Goal: Find specific page/section: Find specific page/section

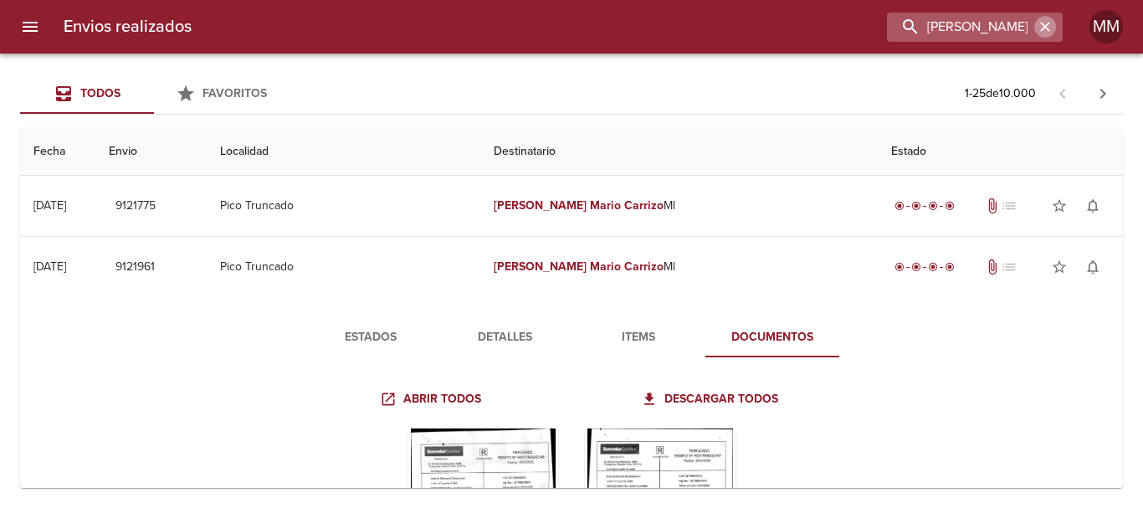
click at [1053, 30] on icon "button" at bounding box center [1045, 26] width 17 height 17
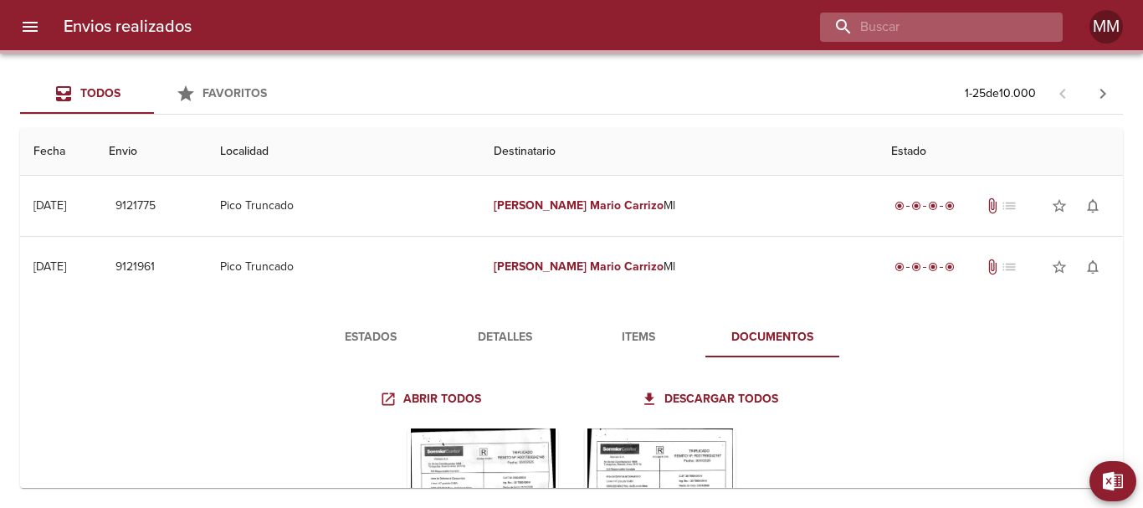
click at [999, 27] on input "buscar" at bounding box center [927, 27] width 214 height 29
paste input "[PERSON_NAME] [PERSON_NAME]"
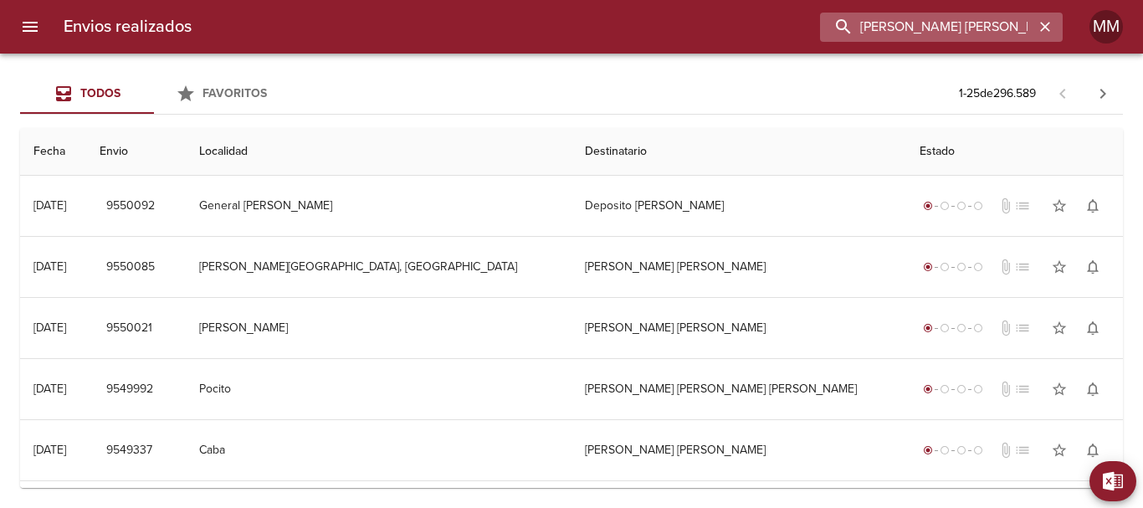
type input "[PERSON_NAME] [PERSON_NAME]"
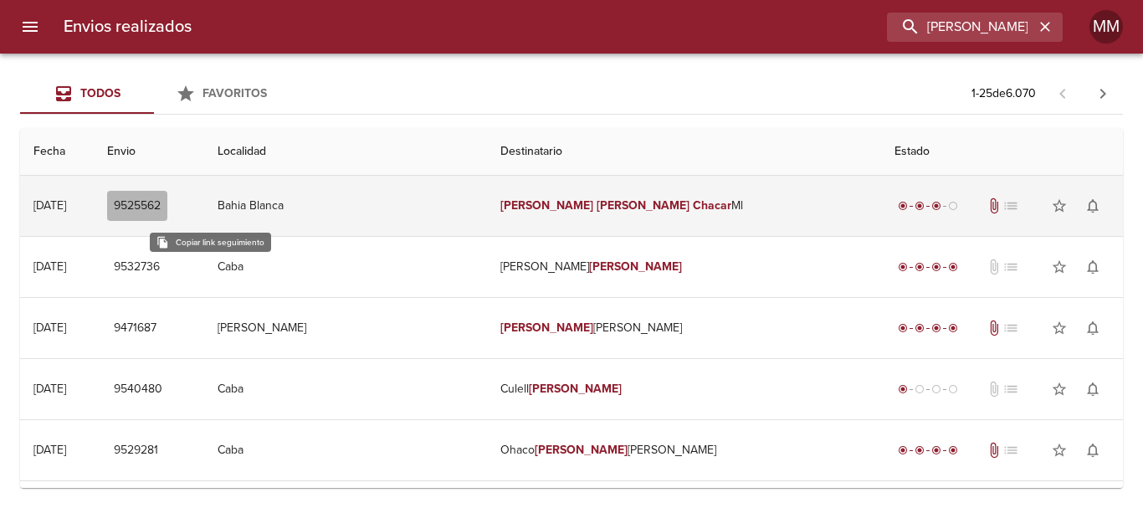
click at [161, 206] on span "9525562" at bounding box center [137, 206] width 47 height 21
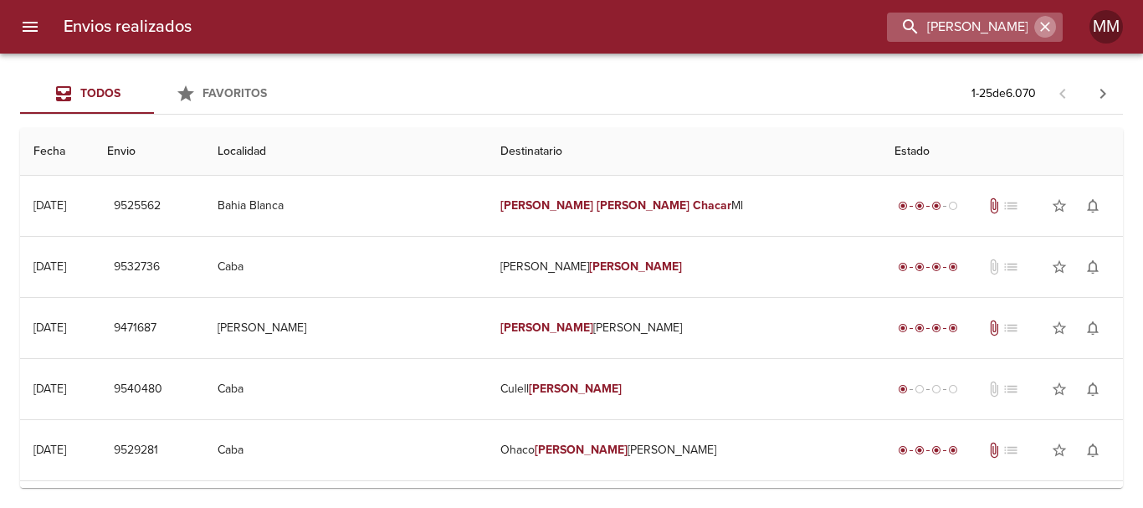
click at [1043, 30] on icon "button" at bounding box center [1046, 27] width 10 height 10
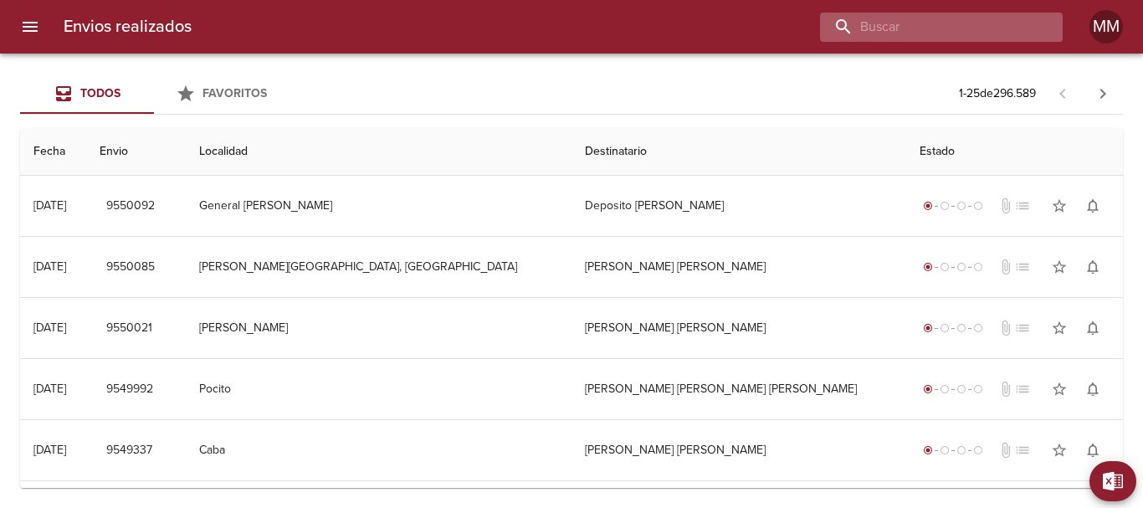
paste input "[PERSON_NAME]"
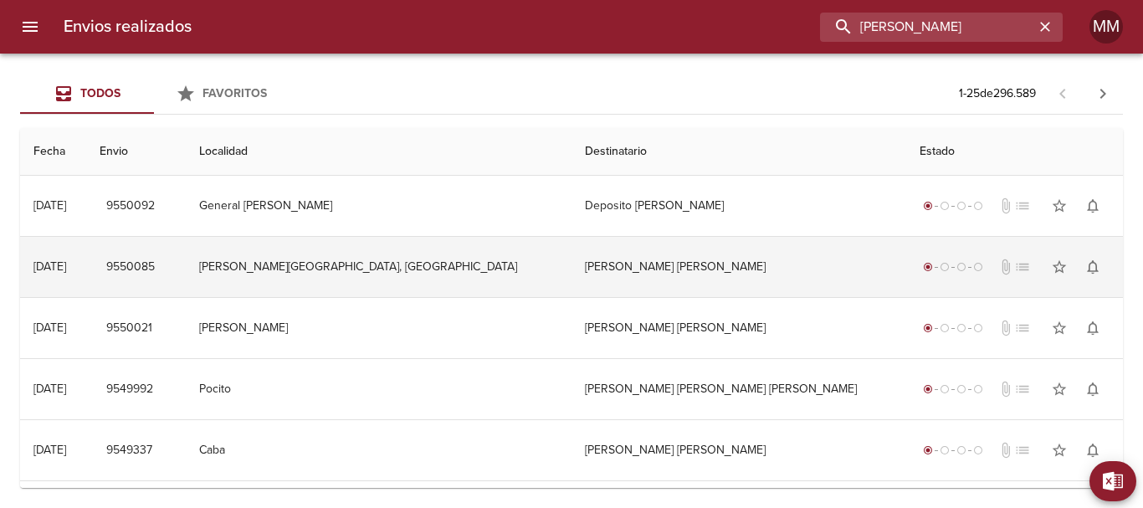
type input "[PERSON_NAME]"
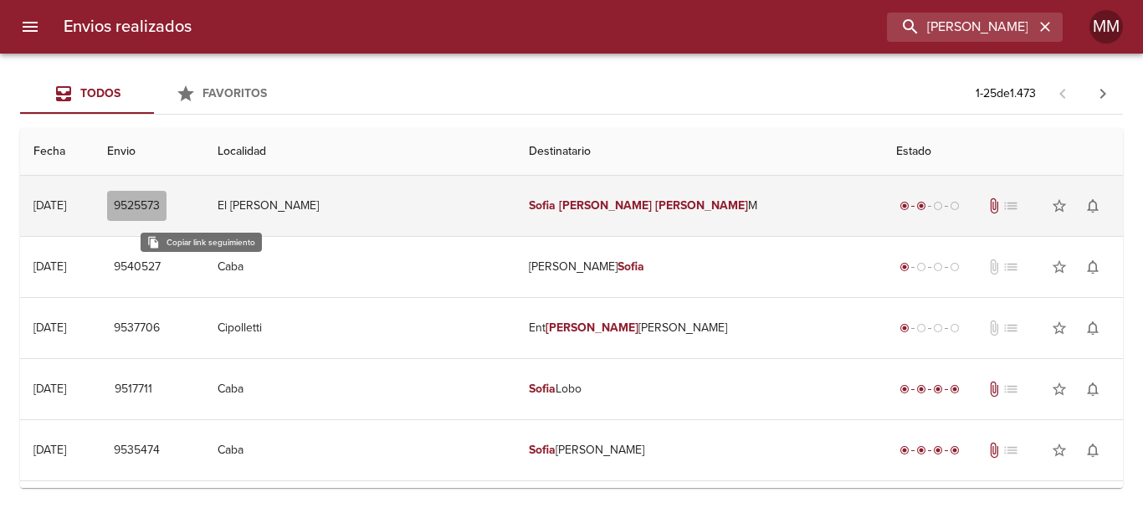
click at [160, 199] on span "9525573" at bounding box center [137, 206] width 46 height 21
click at [160, 207] on span "9525573" at bounding box center [137, 206] width 46 height 21
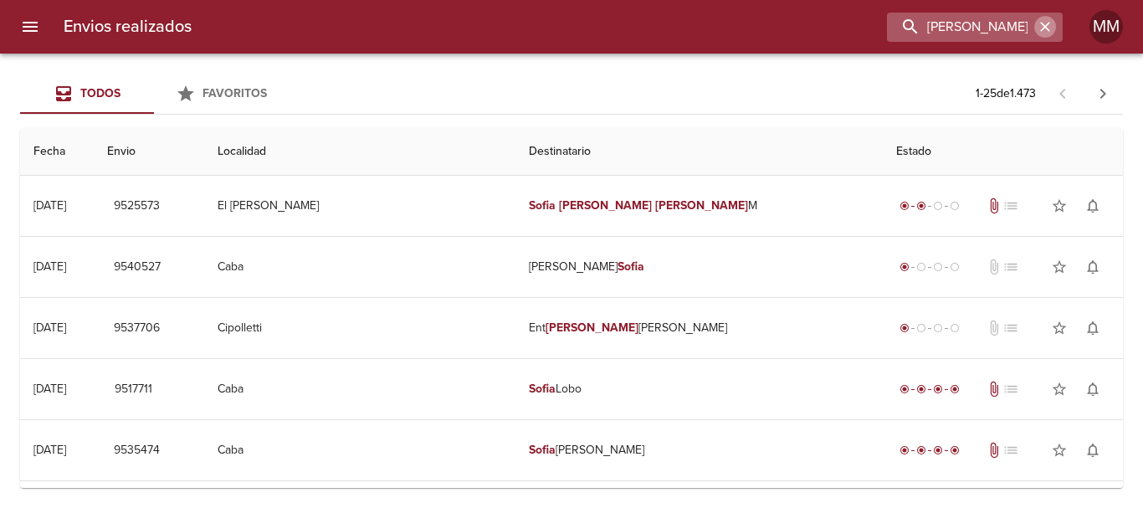
click at [1046, 29] on icon "button" at bounding box center [1045, 26] width 17 height 17
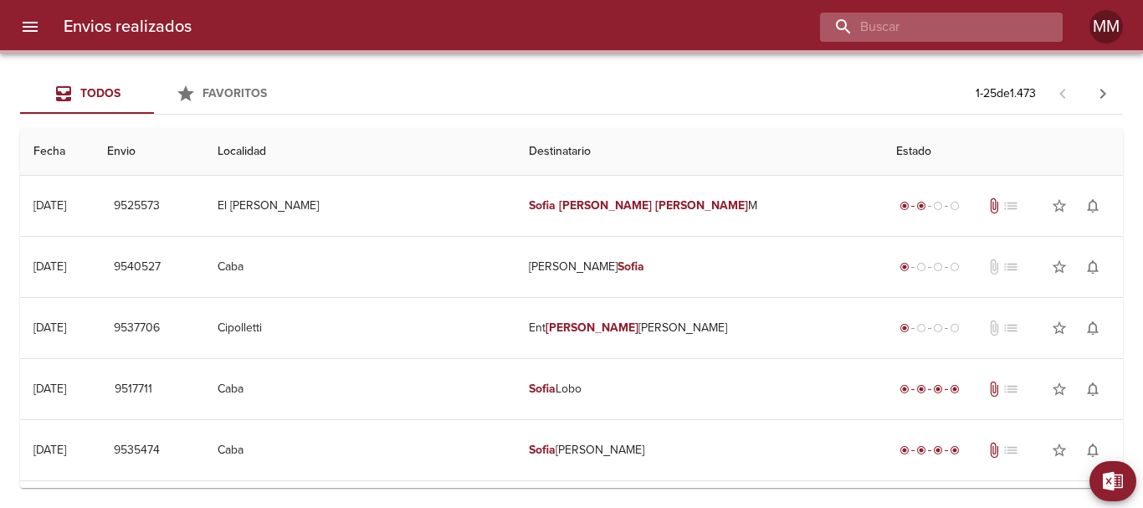
paste input "[PERSON_NAME]"
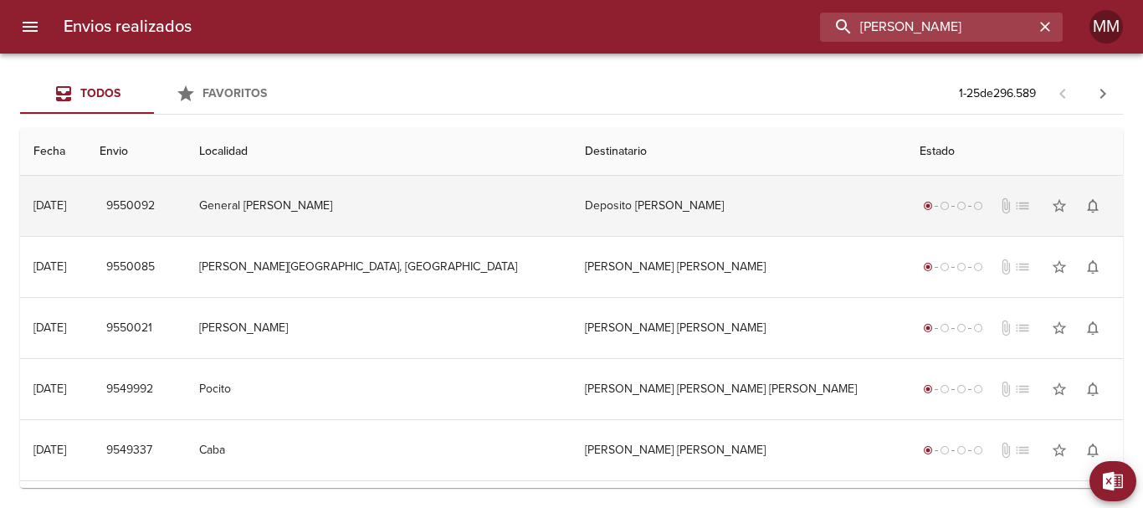
type input "[PERSON_NAME]"
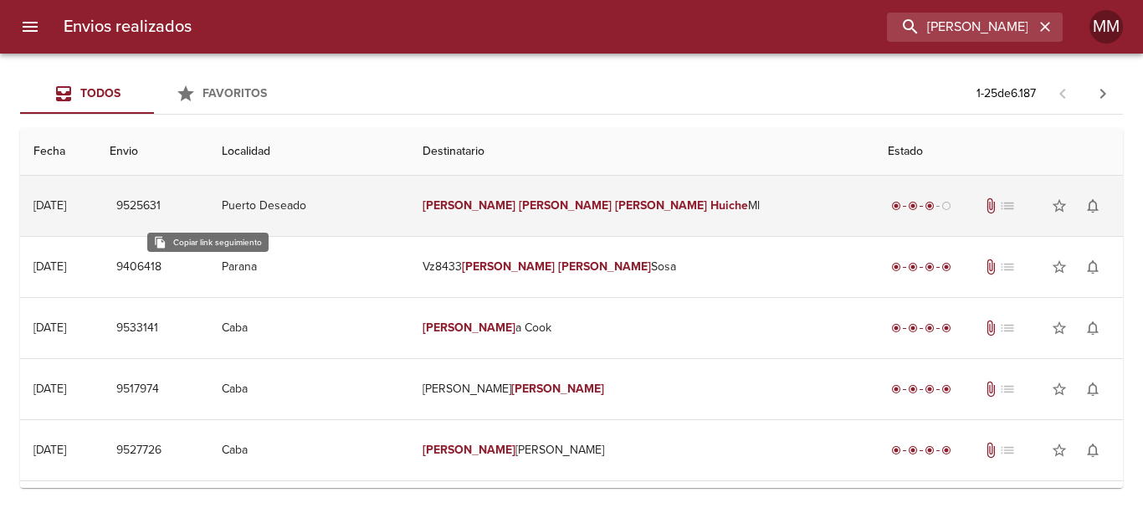
click at [161, 210] on span "9525631" at bounding box center [138, 206] width 44 height 21
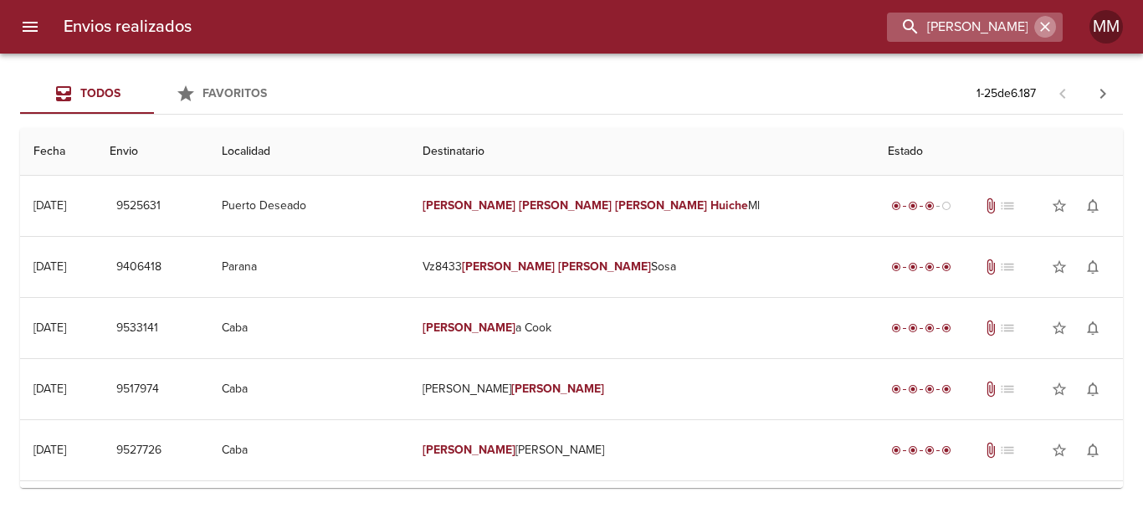
drag, startPoint x: 1046, startPoint y: 33, endPoint x: 1016, endPoint y: 34, distance: 29.3
click at [1046, 32] on icon "button" at bounding box center [1045, 26] width 17 height 17
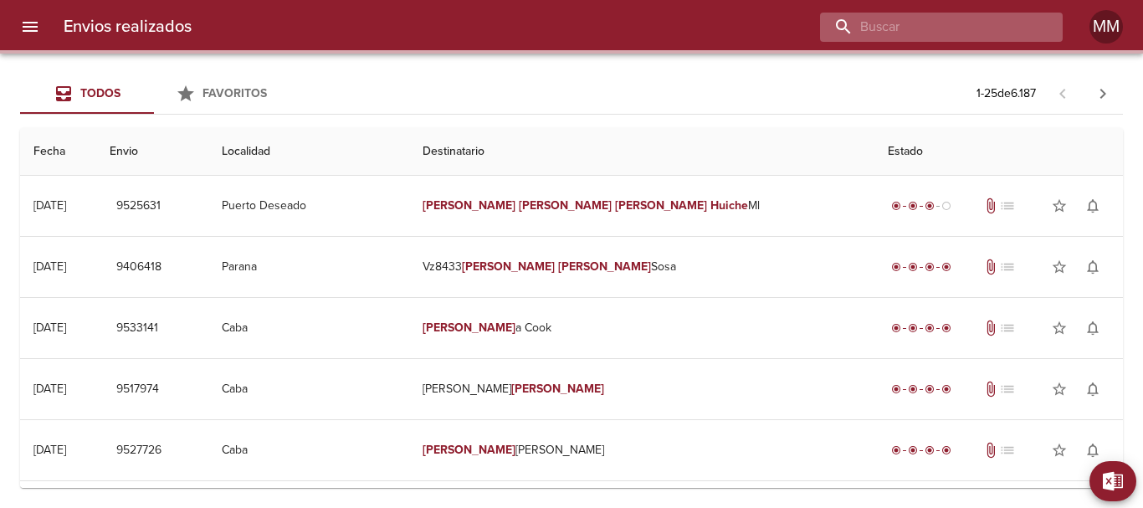
paste input "[PERSON_NAME]"
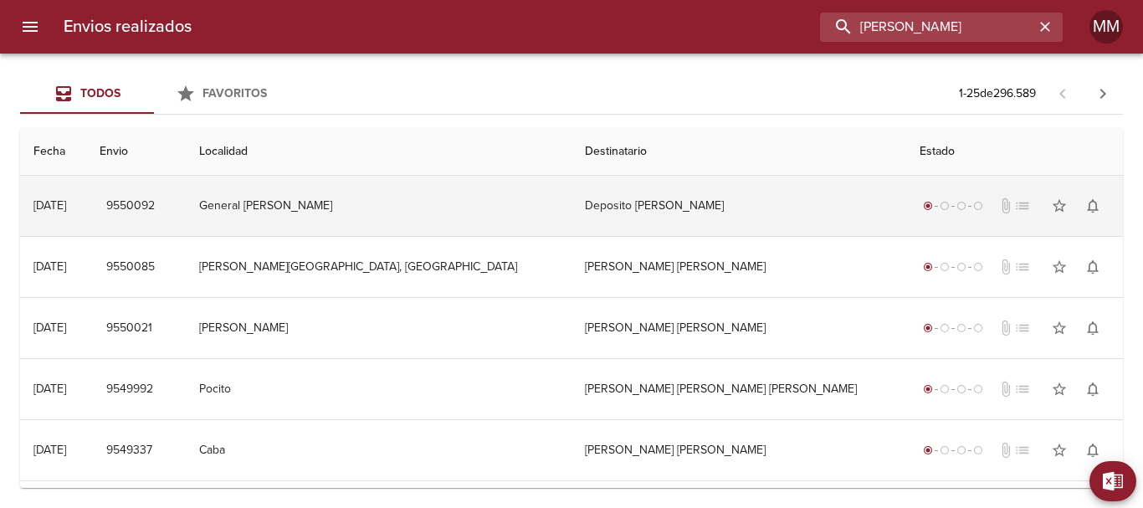
type input "[PERSON_NAME]"
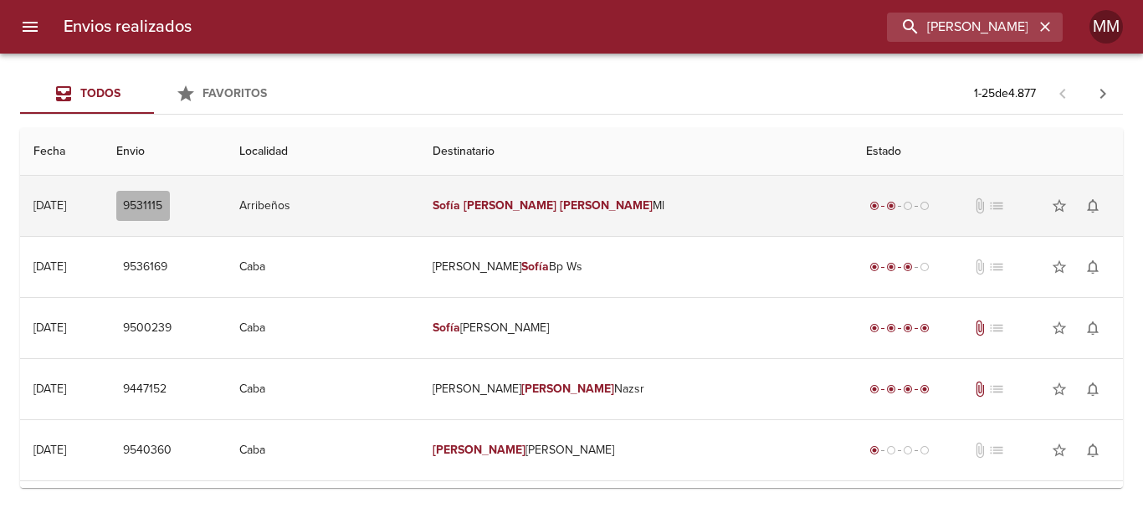
click at [163, 208] on span "9531115" at bounding box center [143, 206] width 40 height 21
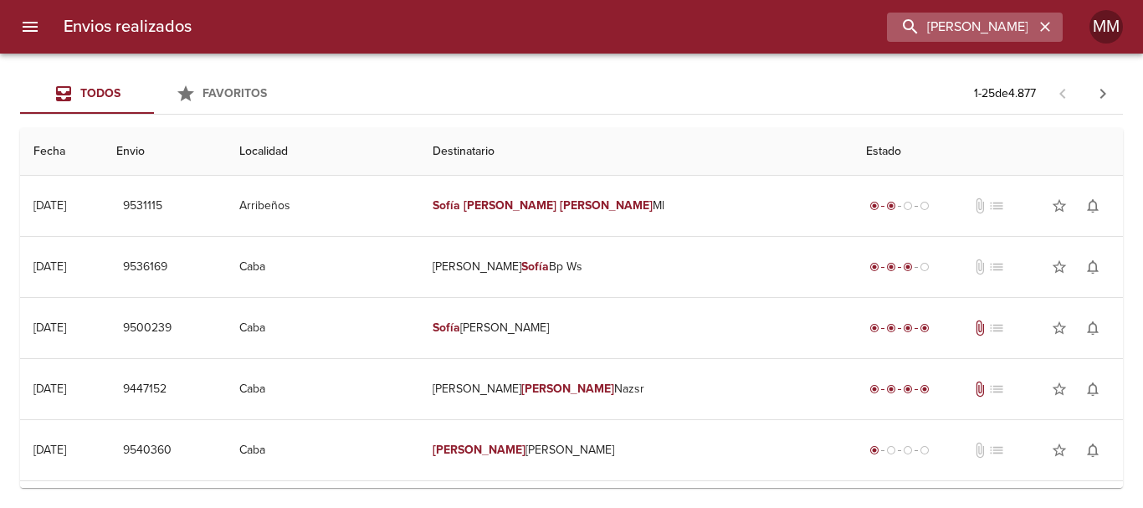
click at [1046, 27] on icon "button" at bounding box center [1046, 27] width 10 height 10
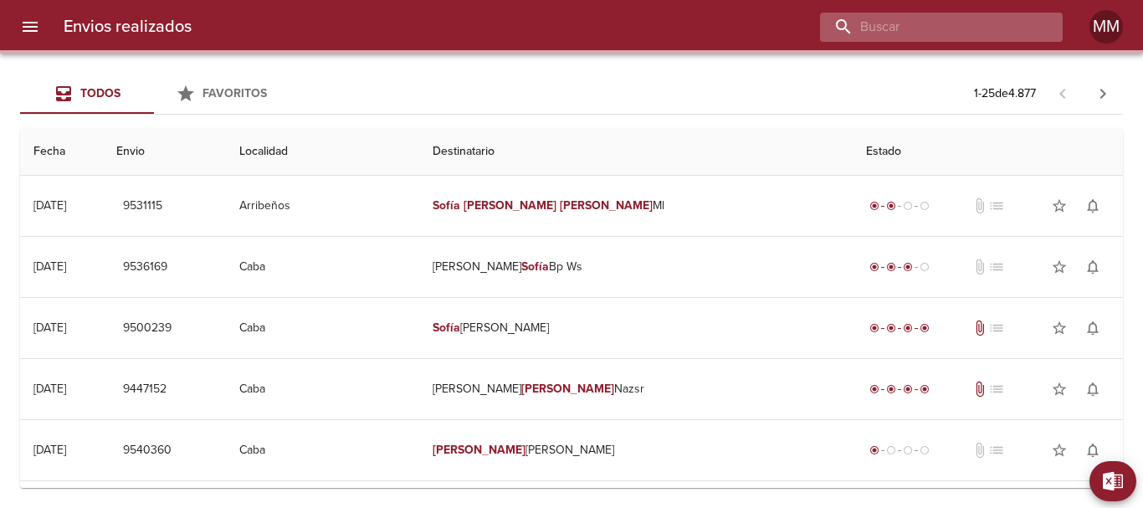
paste input "[PERSON_NAME] ML"
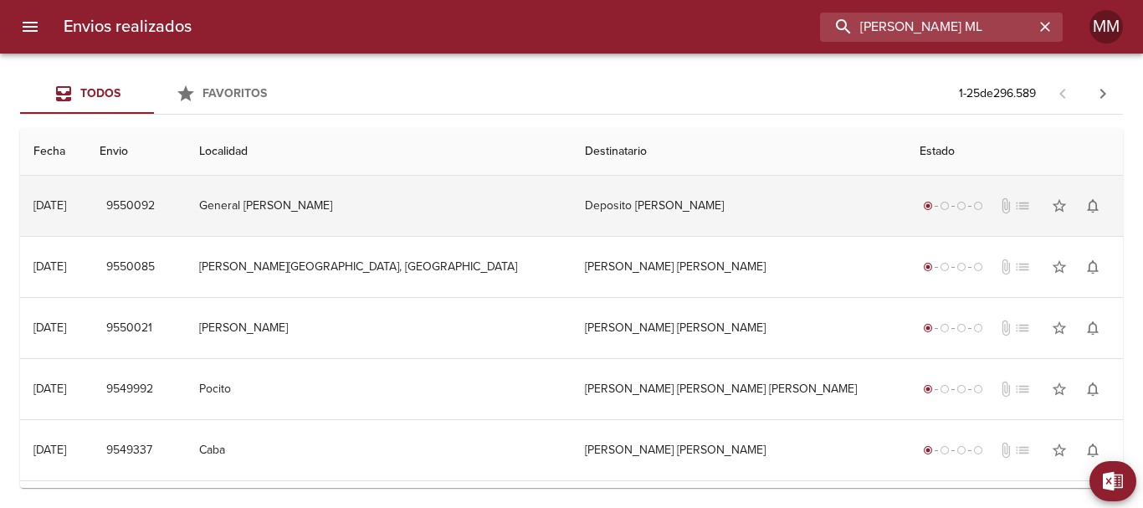
type input "[PERSON_NAME] ML"
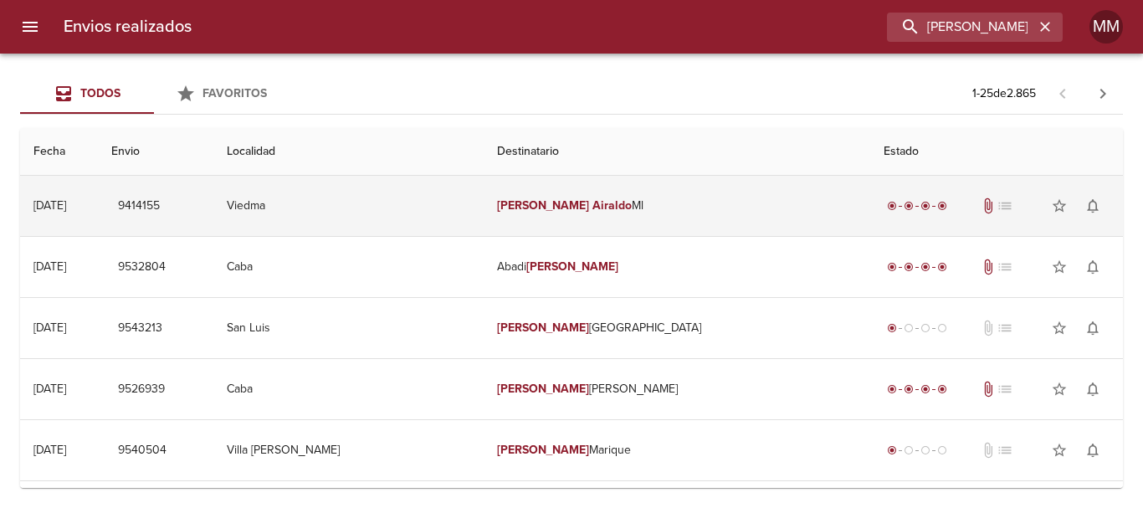
click at [418, 208] on td "Viedma" at bounding box center [348, 206] width 270 height 60
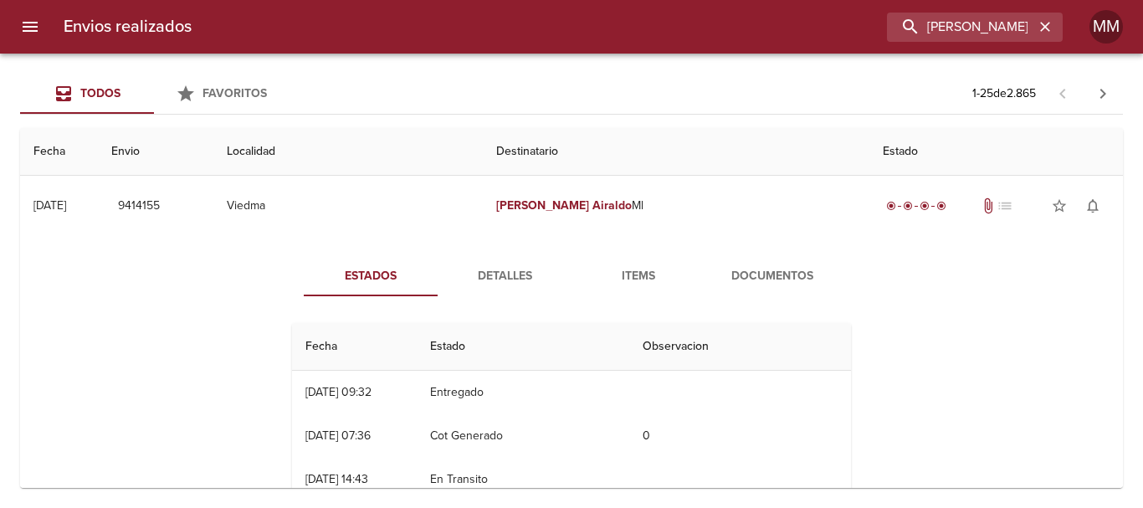
click at [782, 275] on span "Documentos" at bounding box center [773, 276] width 114 height 21
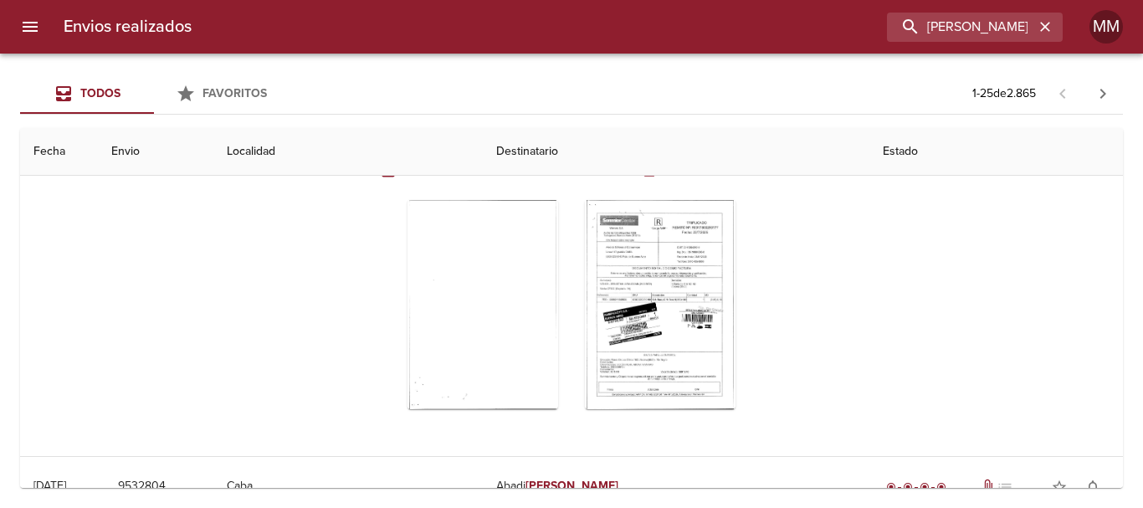
scroll to position [84, 0]
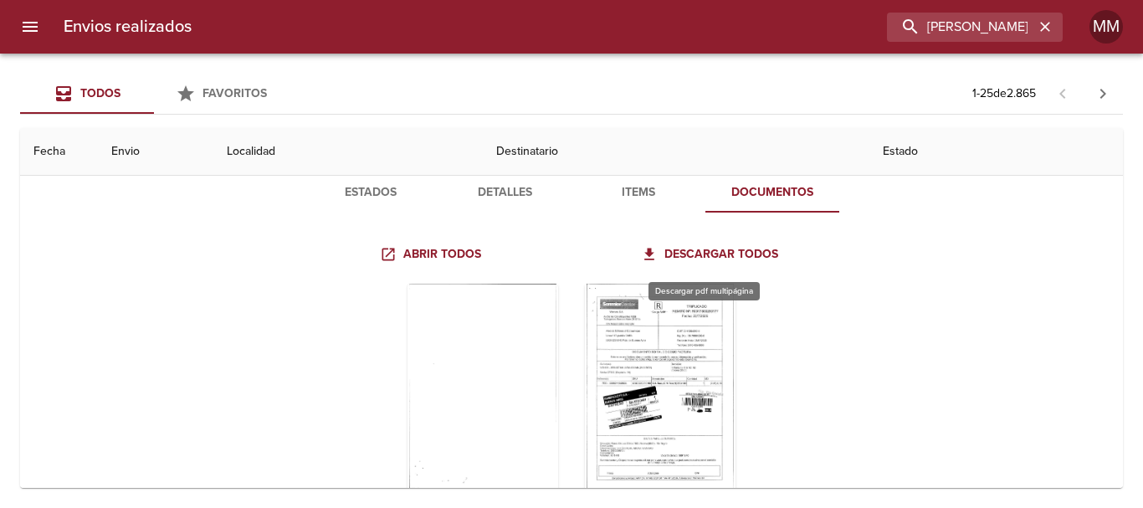
click at [651, 252] on icon "Tabla de envíos del cliente" at bounding box center [649, 254] width 17 height 17
